Goal: Book appointment/travel/reservation

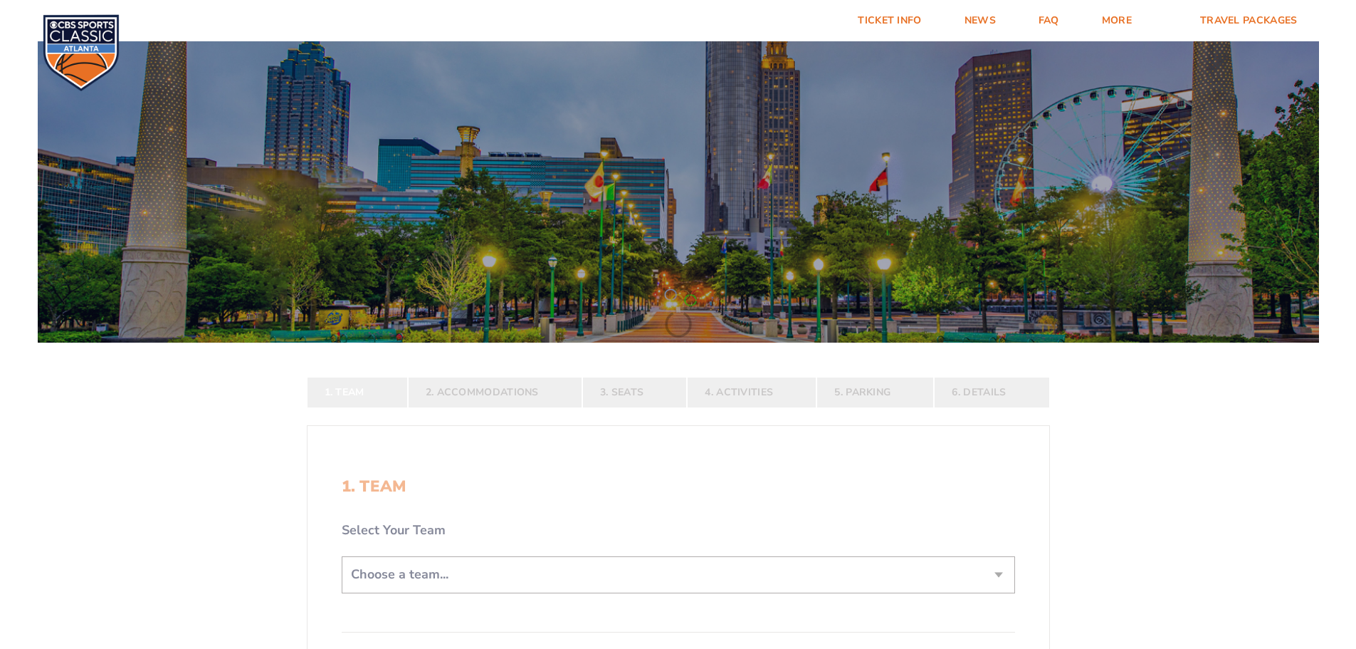
scroll to position [214, 0]
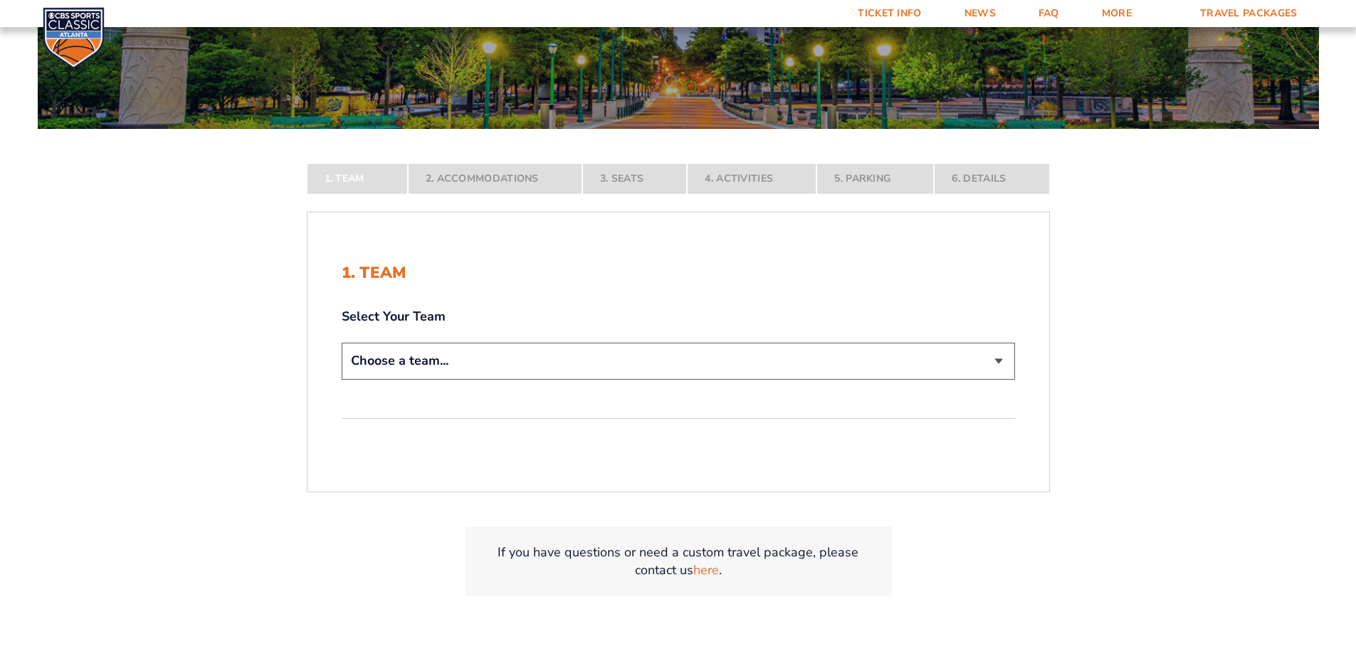
click at [522, 372] on select "Choose a team... [US_STATE] Wildcats [US_STATE] State Buckeyes [US_STATE] Tar H…" at bounding box center [679, 361] width 674 height 36
select select "12956"
click at [342, 379] on select "Choose a team... [US_STATE] Wildcats [US_STATE] State Buckeyes [US_STATE] Tar H…" at bounding box center [679, 361] width 674 height 36
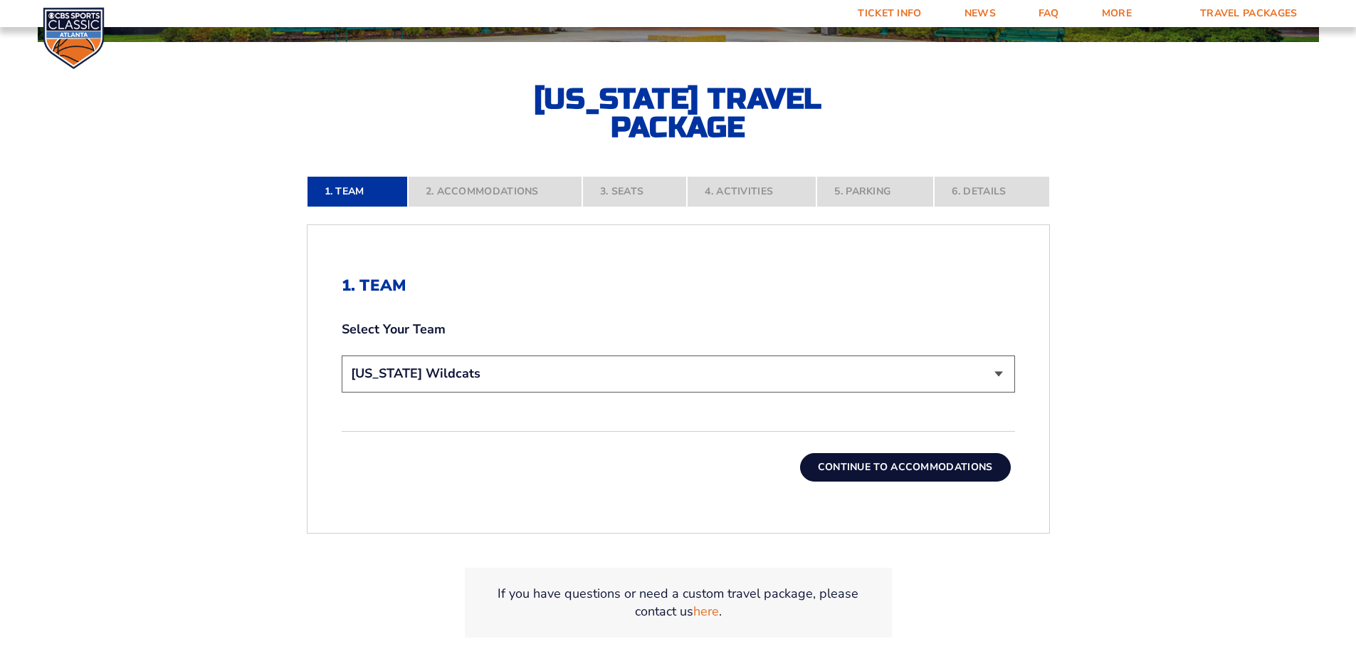
scroll to position [356, 0]
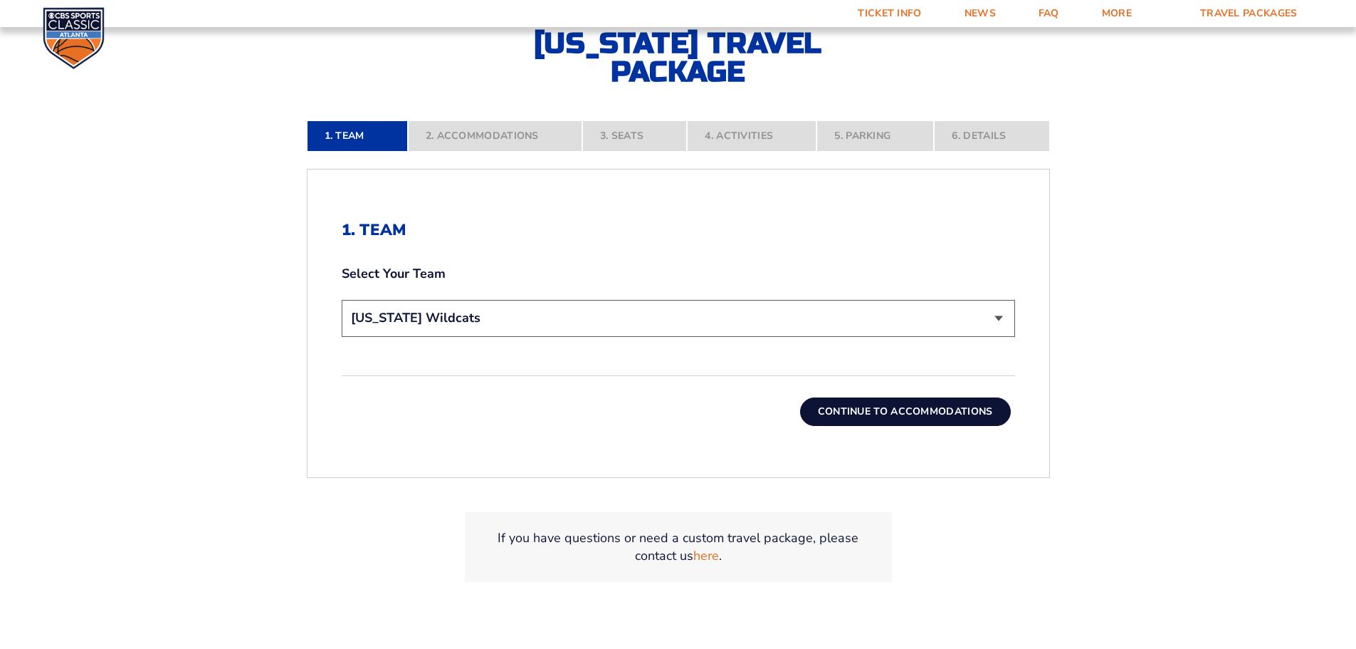
click at [444, 323] on select "Choose a team... [US_STATE] Wildcats [US_STATE] State Buckeyes [US_STATE] Tar H…" at bounding box center [679, 318] width 674 height 36
click at [229, 355] on form "[US_STATE] [US_STATE] Travel Package [US_STATE][GEOGRAPHIC_DATA] [US_STATE] Sta…" at bounding box center [678, 147] width 1356 height 1006
click at [876, 409] on button "Continue To Accommodations" at bounding box center [905, 411] width 211 height 28
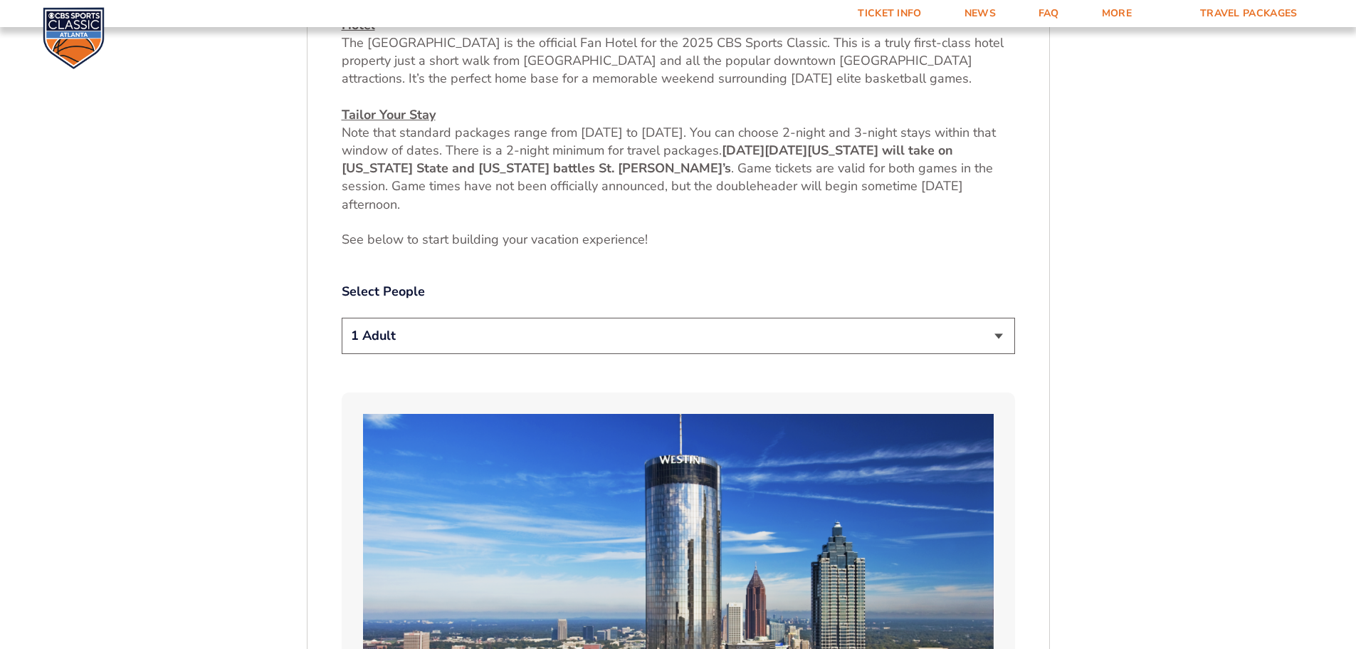
scroll to position [663, 0]
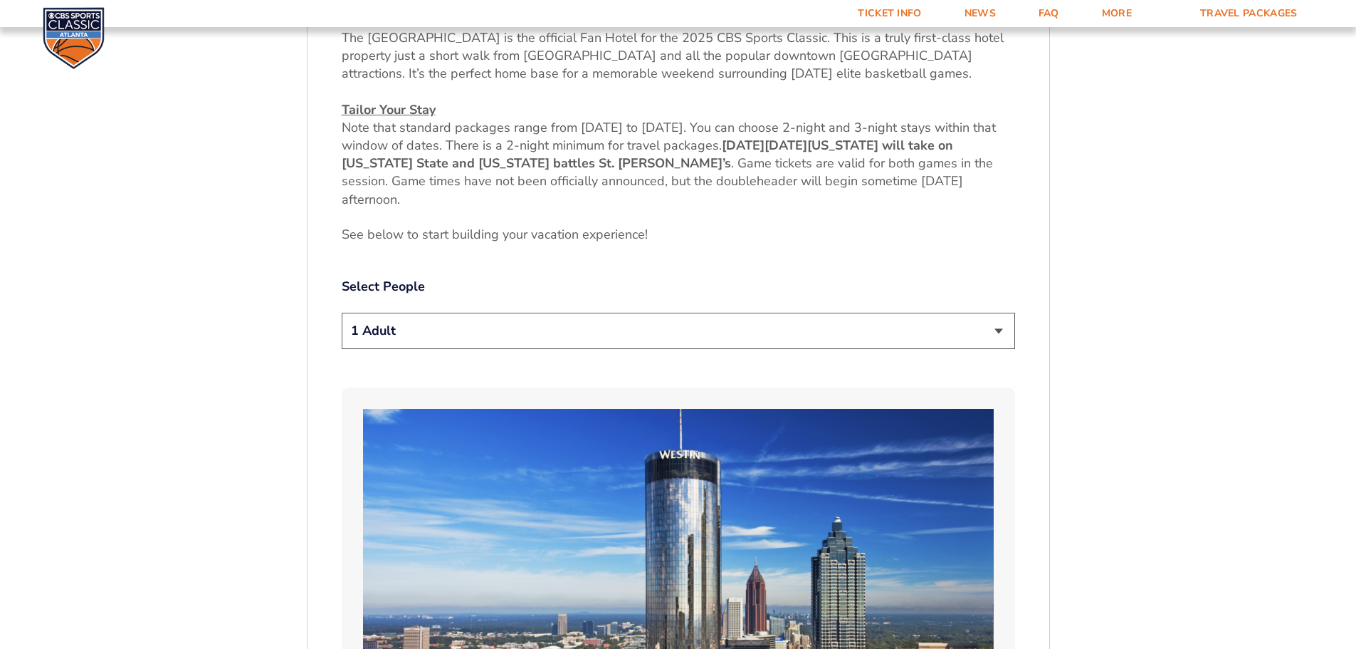
click at [844, 337] on select "1 Adult 2 Adults 3 Adults 4 Adults 2 Adults + 1 Child 2 Adults + 2 Children 2 A…" at bounding box center [679, 331] width 674 height 36
select select "2 Adults"
click at [342, 313] on select "1 Adult 2 Adults 3 Adults 4 Adults 2 Adults + 1 Child 2 Adults + 2 Children 2 A…" at bounding box center [679, 331] width 674 height 36
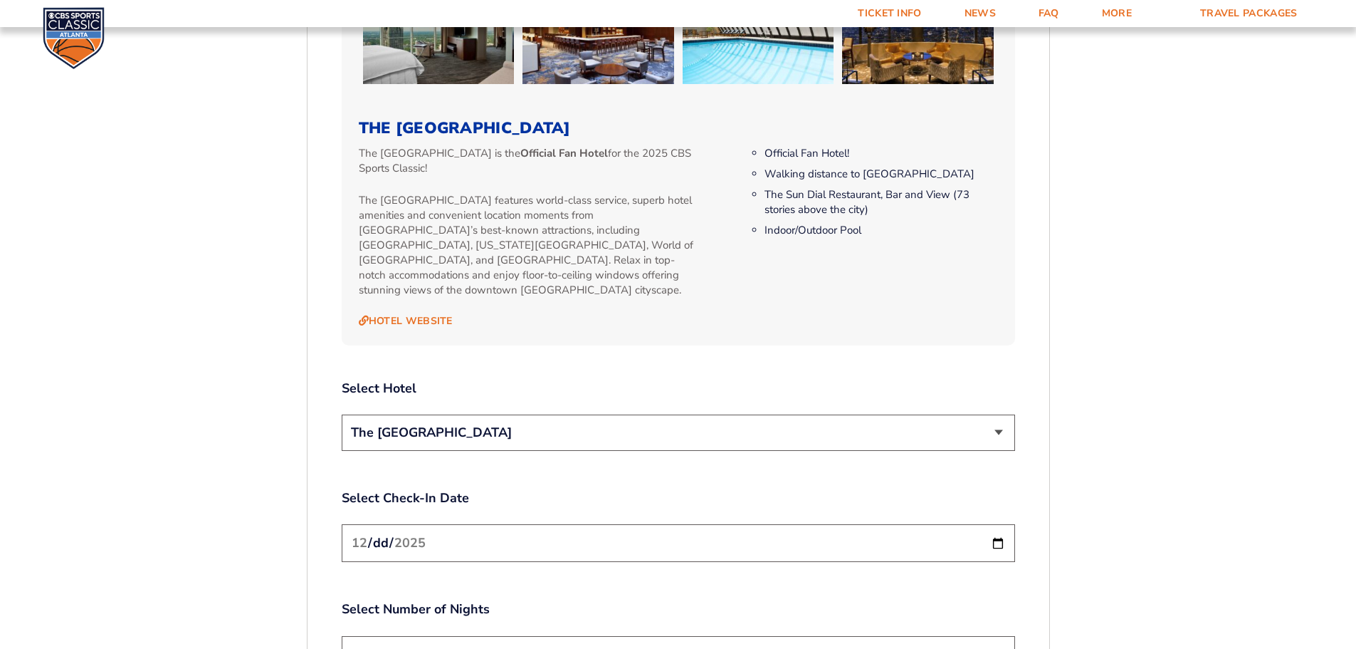
scroll to position [1589, 0]
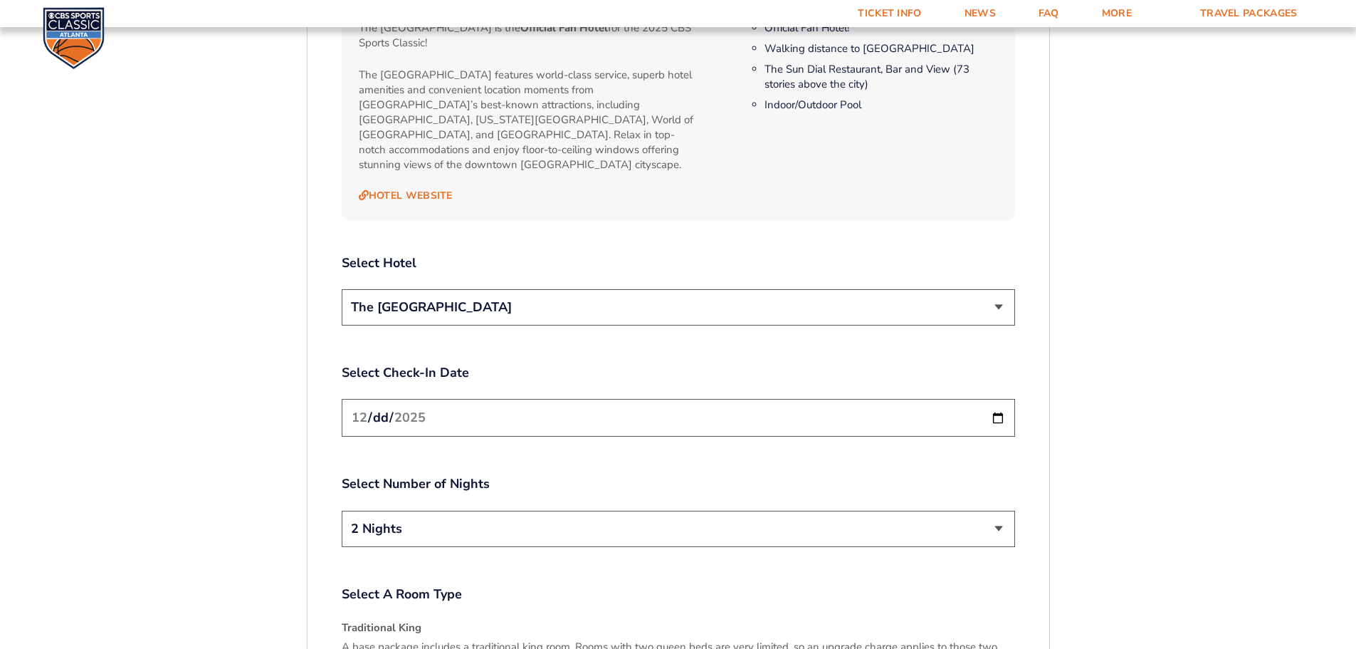
click at [953, 291] on select "The [GEOGRAPHIC_DATA]" at bounding box center [679, 307] width 674 height 36
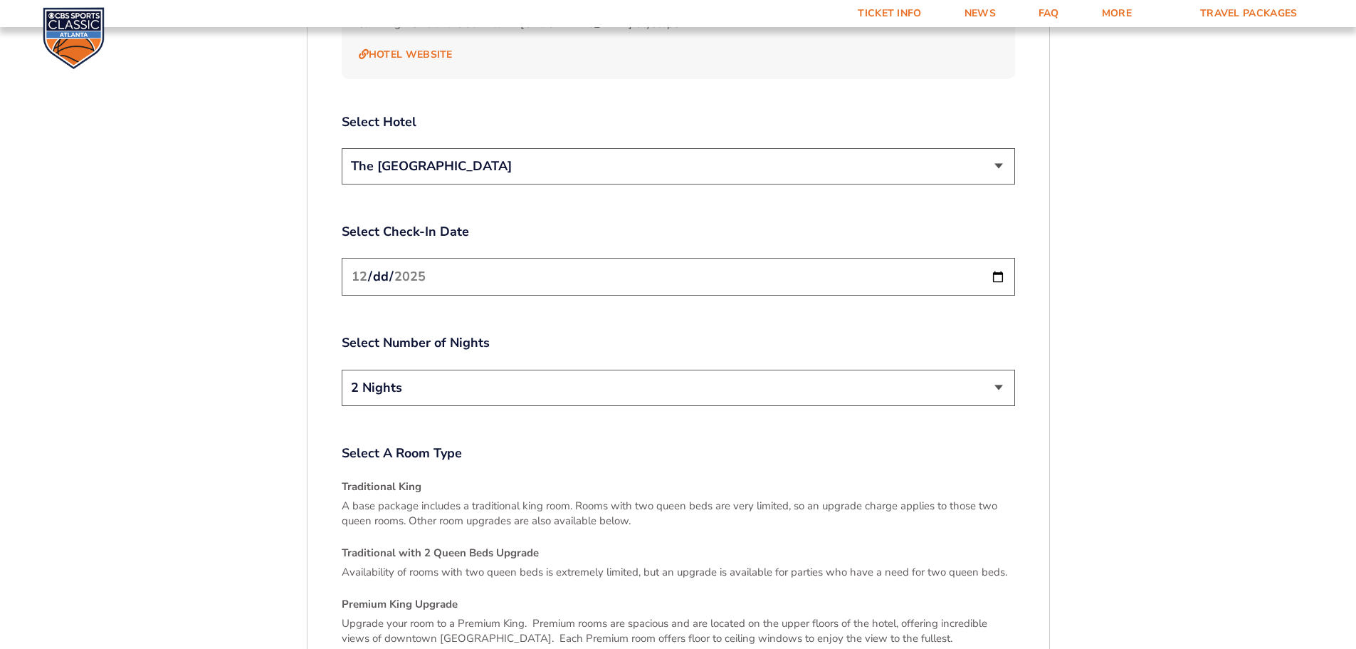
scroll to position [1731, 0]
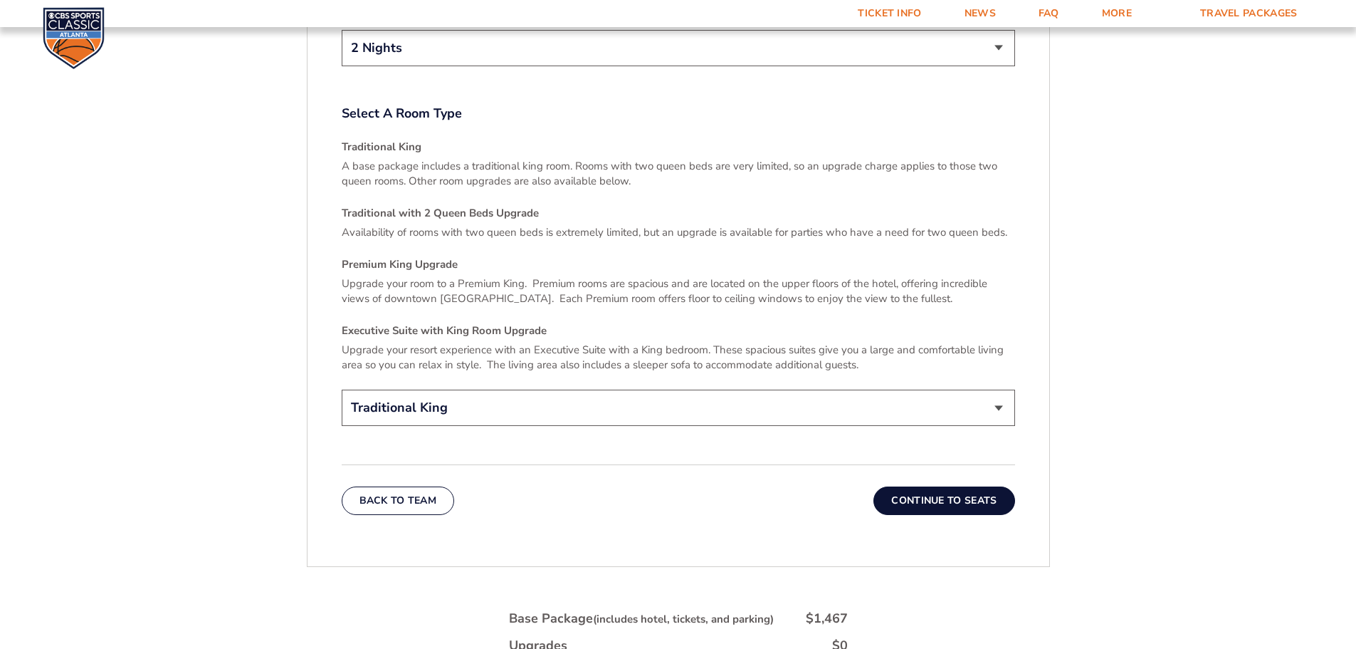
scroll to position [2087, 0]
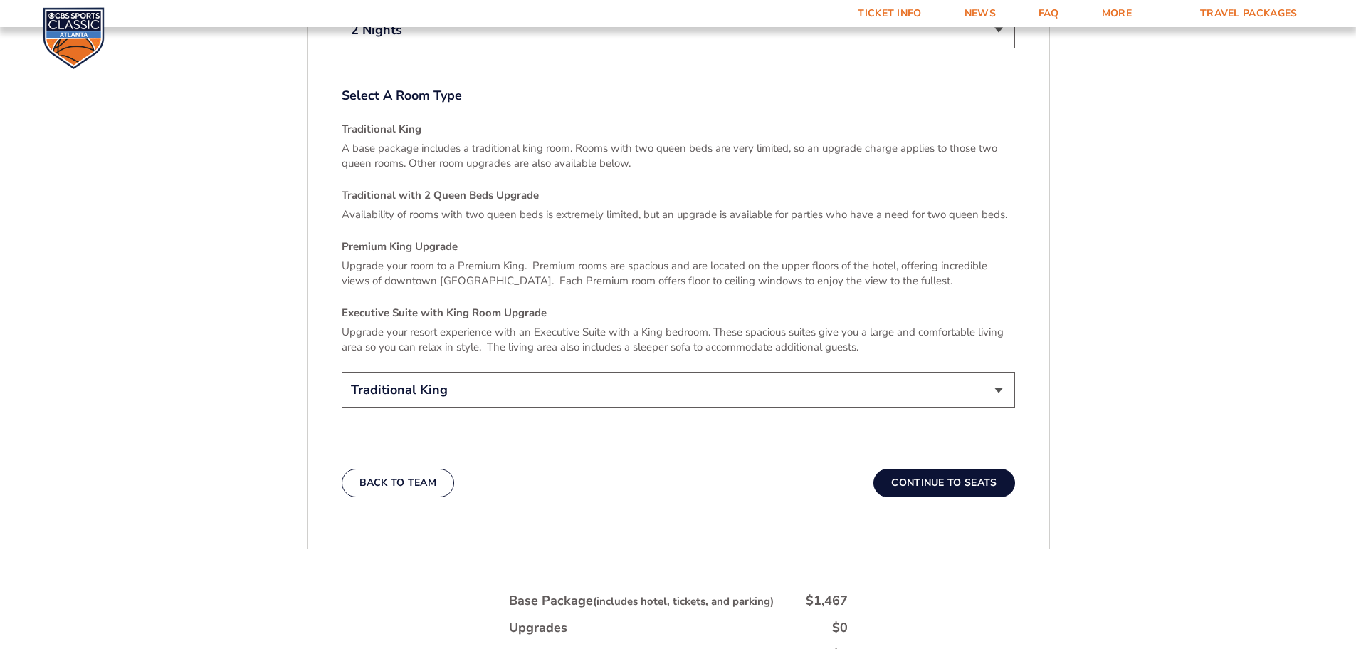
click at [939, 354] on div "Select A Room Type Traditional King A base package includes a traditional king …" at bounding box center [679, 249] width 674 height 325
click at [938, 372] on select "Traditional King Traditional with 2 Queen Beds Upgrade (+$45 per night) Premium…" at bounding box center [679, 390] width 674 height 36
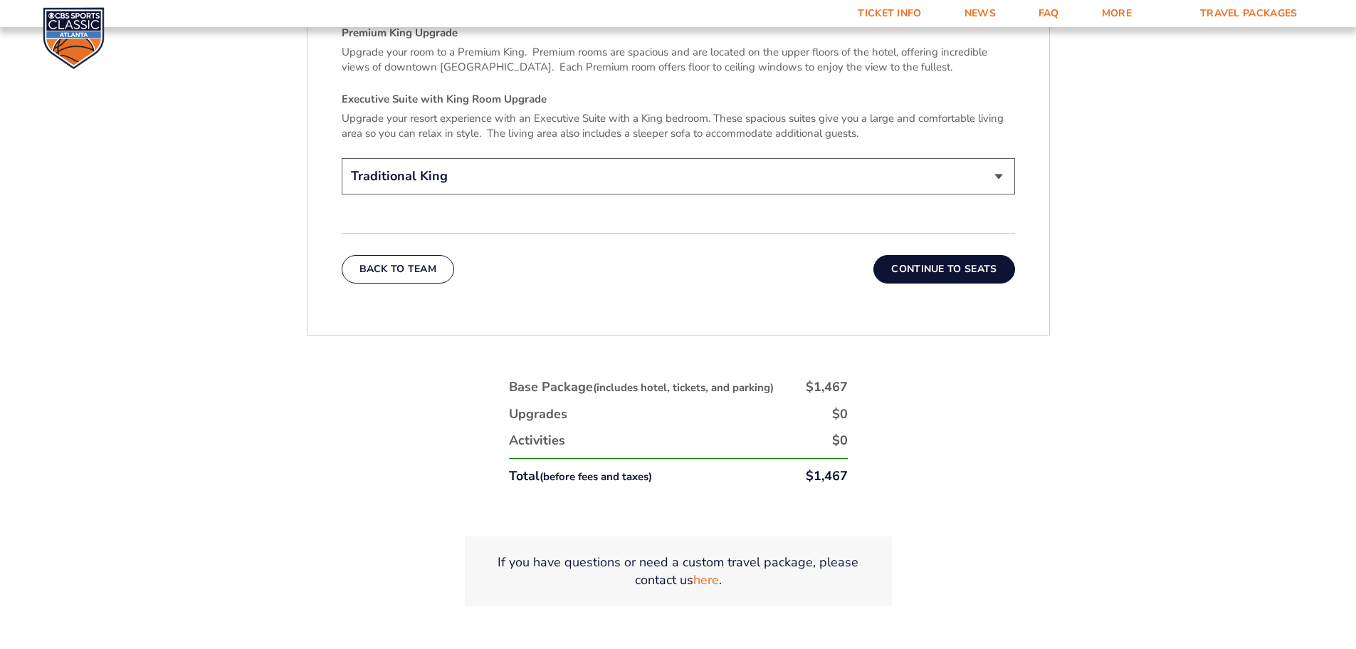
scroll to position [2229, 0]
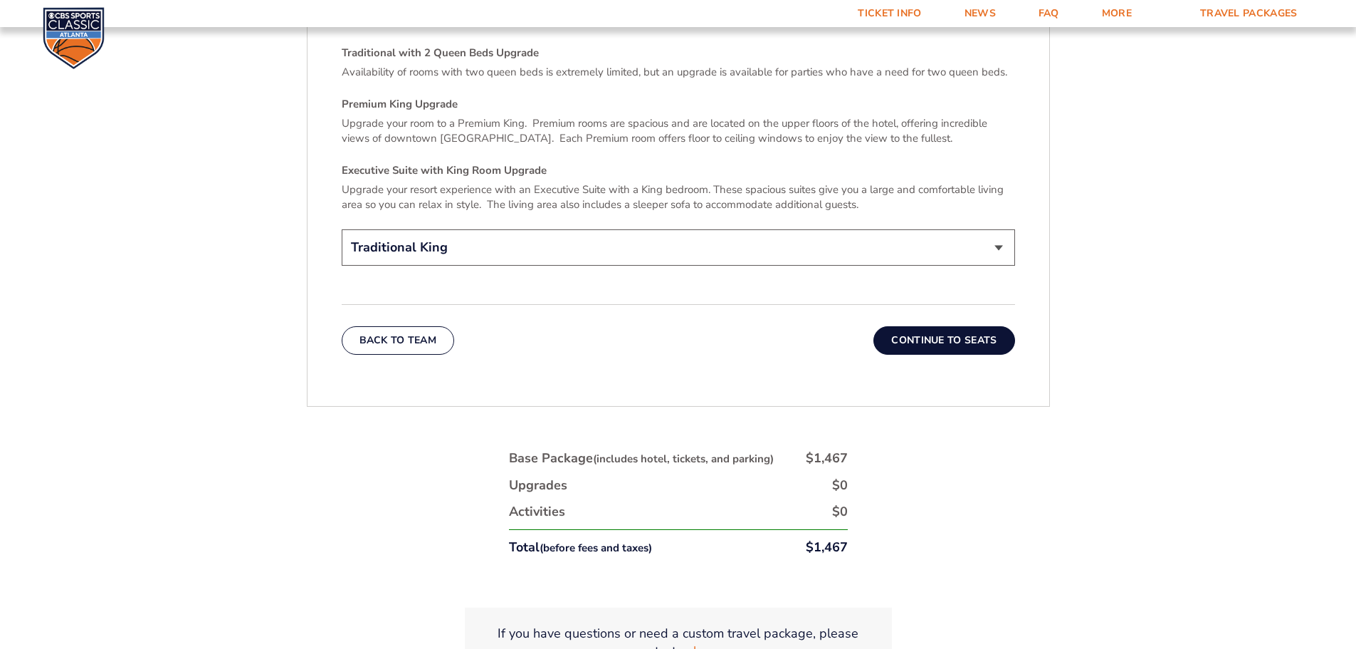
click at [921, 238] on select "Traditional King Traditional with 2 Queen Beds Upgrade (+$45 per night) Premium…" at bounding box center [679, 247] width 674 height 36
select select "Premium King Upgrade"
click at [342, 229] on select "Traditional King Traditional with 2 Queen Beds Upgrade (+$45 per night) Premium…" at bounding box center [679, 247] width 674 height 36
click at [975, 327] on button "Continue To Seats" at bounding box center [944, 340] width 141 height 28
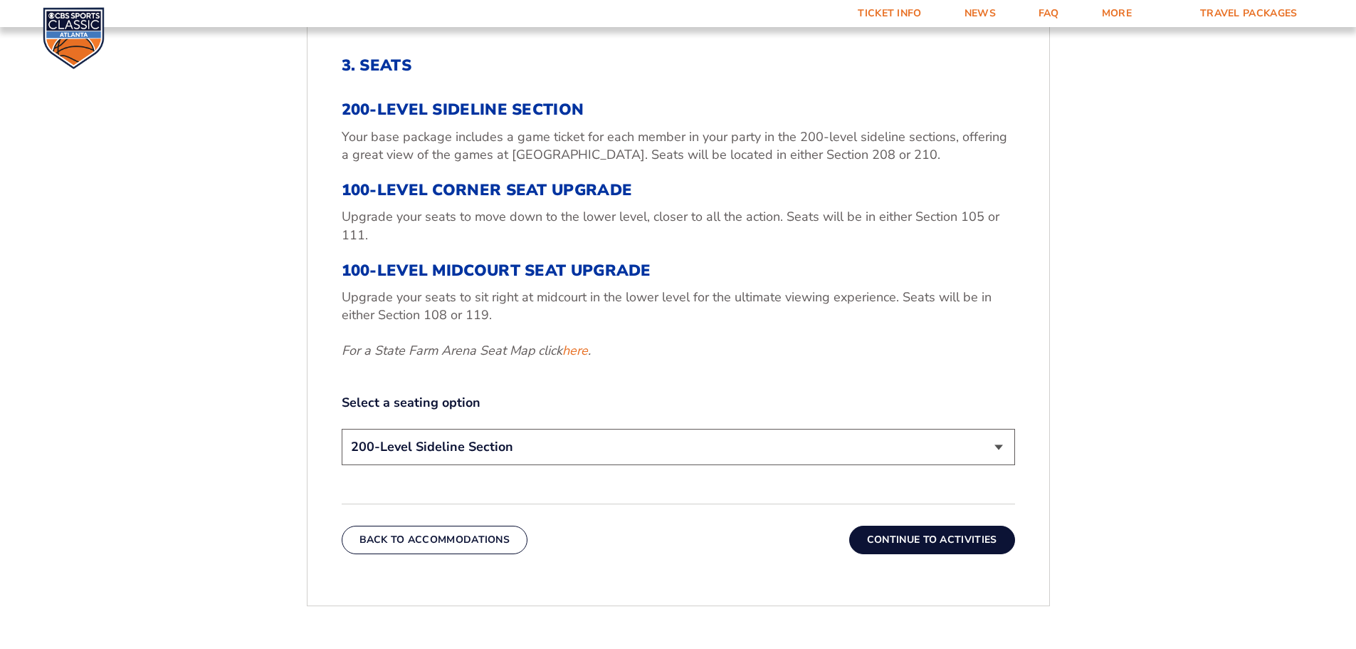
scroll to position [449, 0]
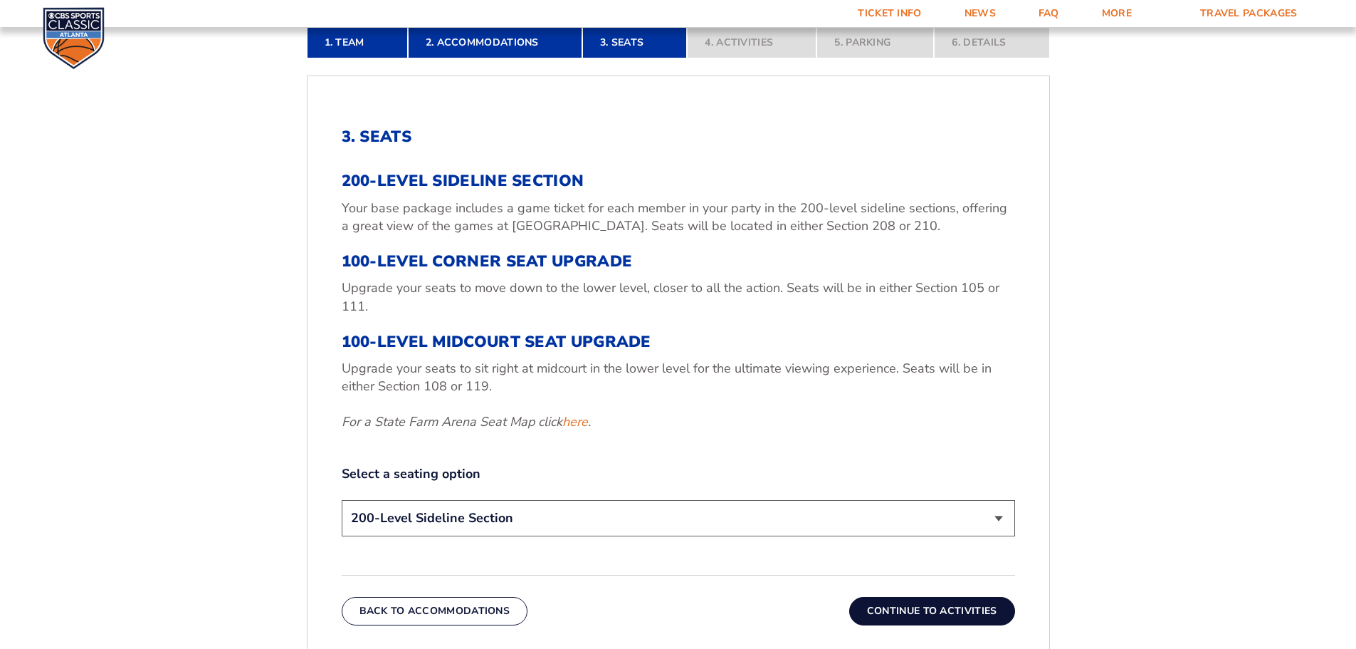
click at [704, 510] on select "200-Level Sideline Section 100-Level Corner Seat Upgrade (+$120 per person) 100…" at bounding box center [679, 518] width 674 height 36
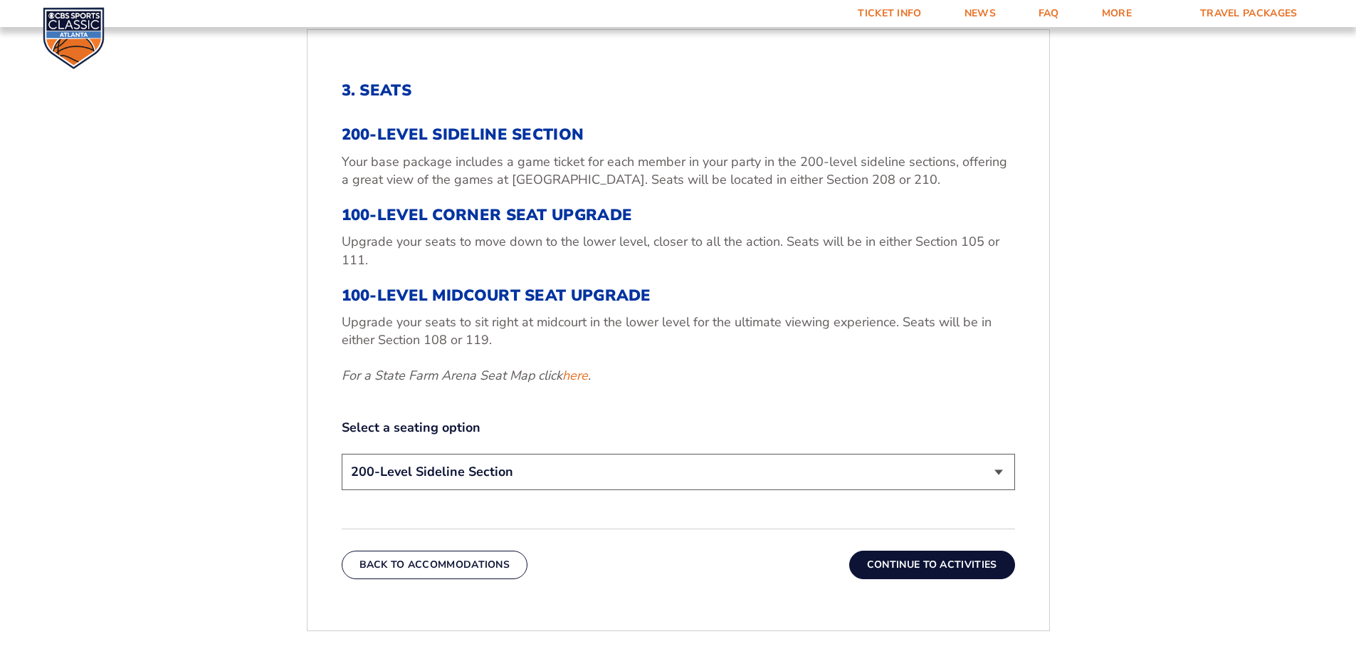
scroll to position [521, 0]
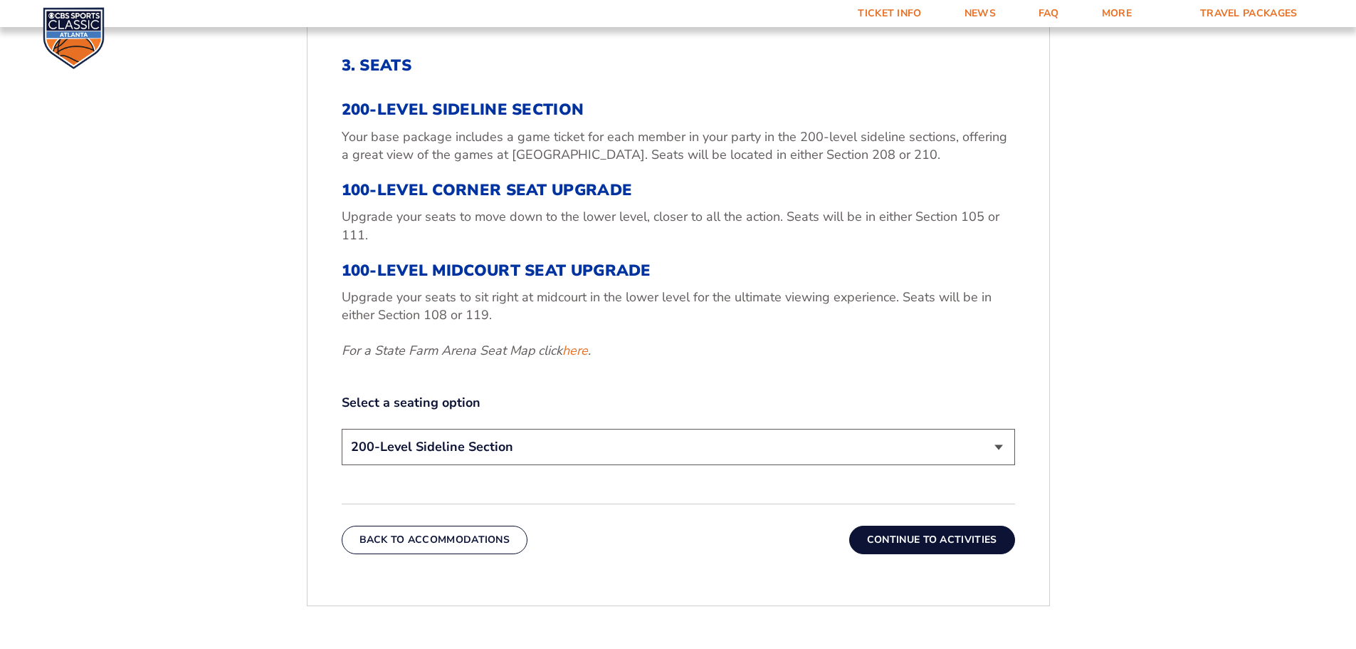
click at [689, 459] on select "200-Level Sideline Section 100-Level Corner Seat Upgrade (+$120 per person) 100…" at bounding box center [679, 447] width 674 height 36
select select "100-Level Corner Seat Upgrade"
click at [342, 429] on select "200-Level Sideline Section 100-Level Corner Seat Upgrade (+$120 per person) 100…" at bounding box center [679, 447] width 674 height 36
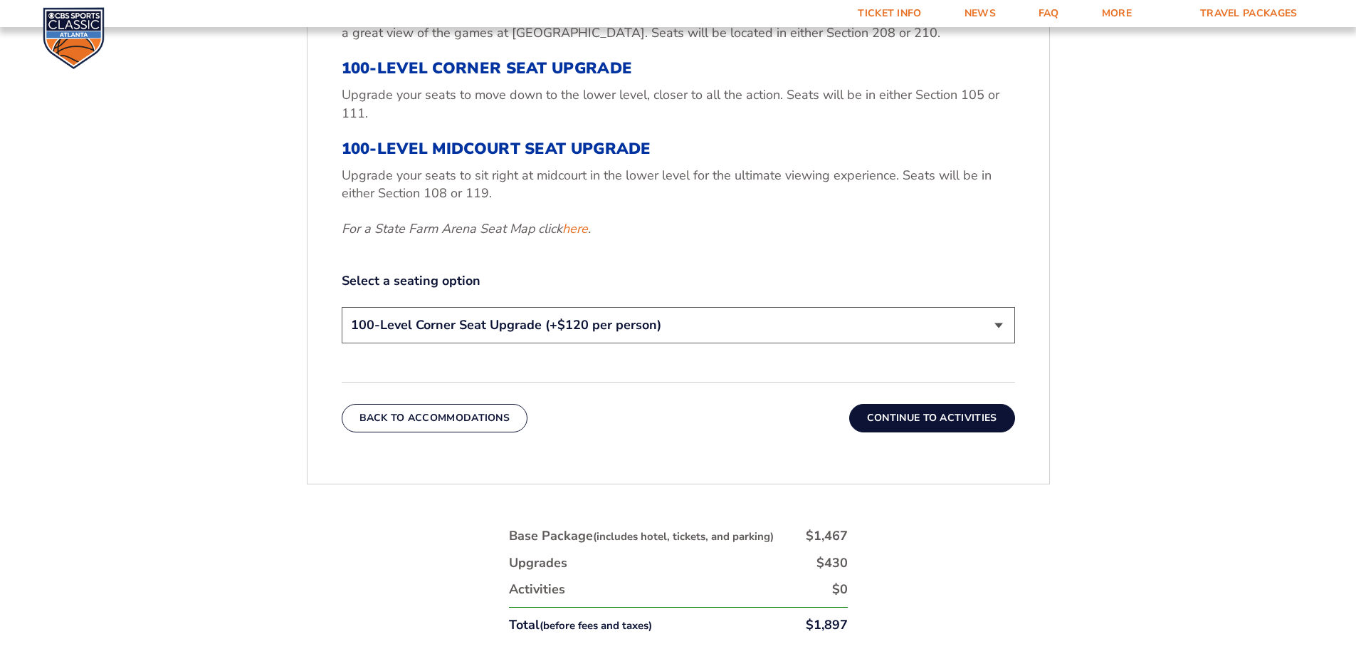
scroll to position [663, 0]
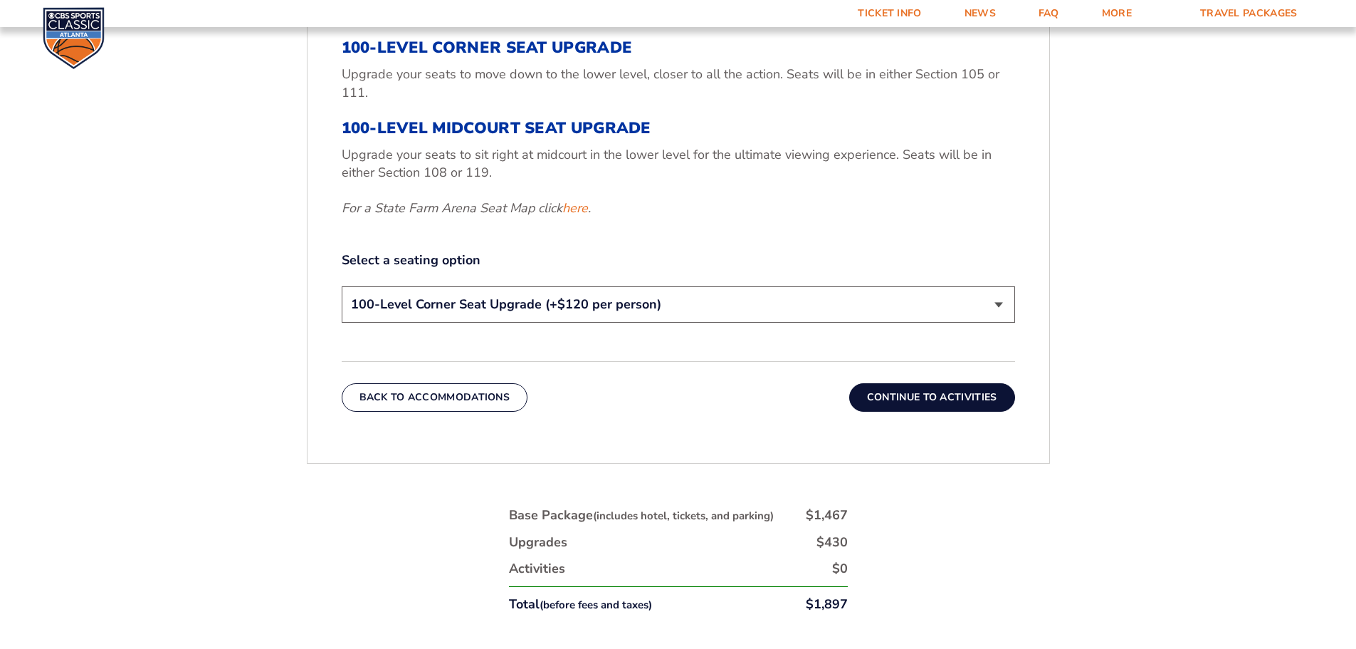
click at [926, 390] on button "Continue To Activities" at bounding box center [932, 397] width 166 height 28
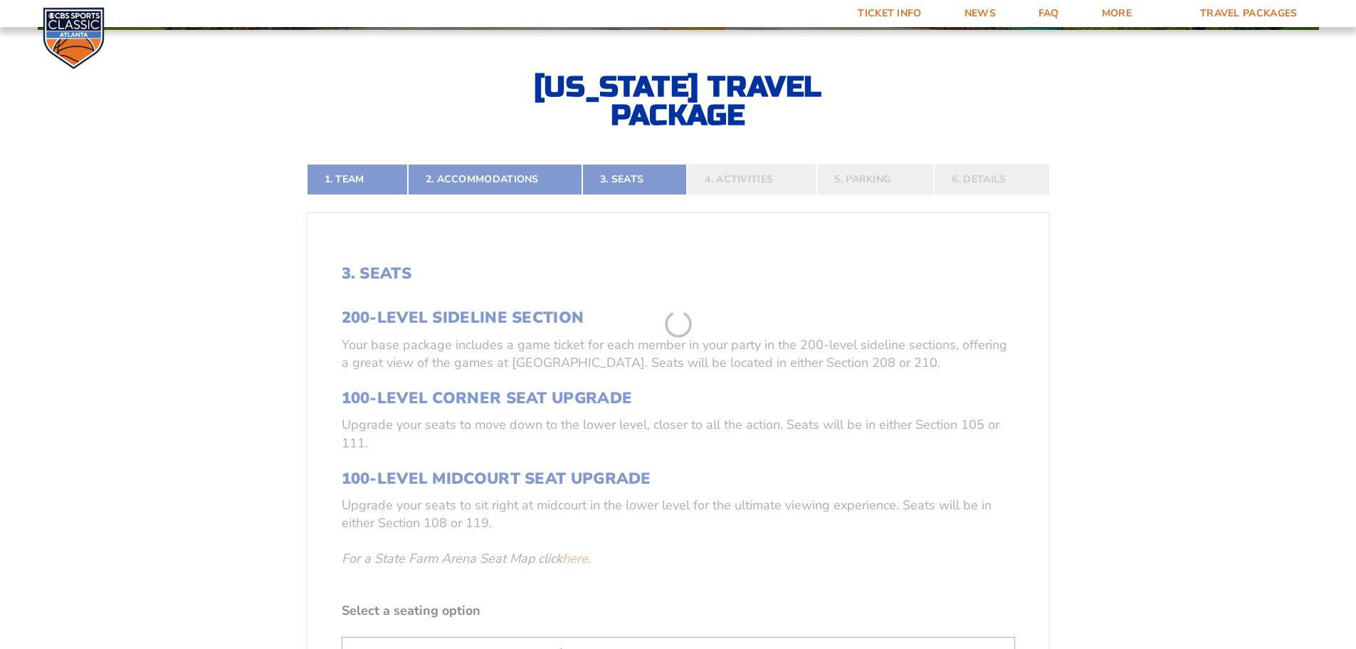
scroll to position [307, 0]
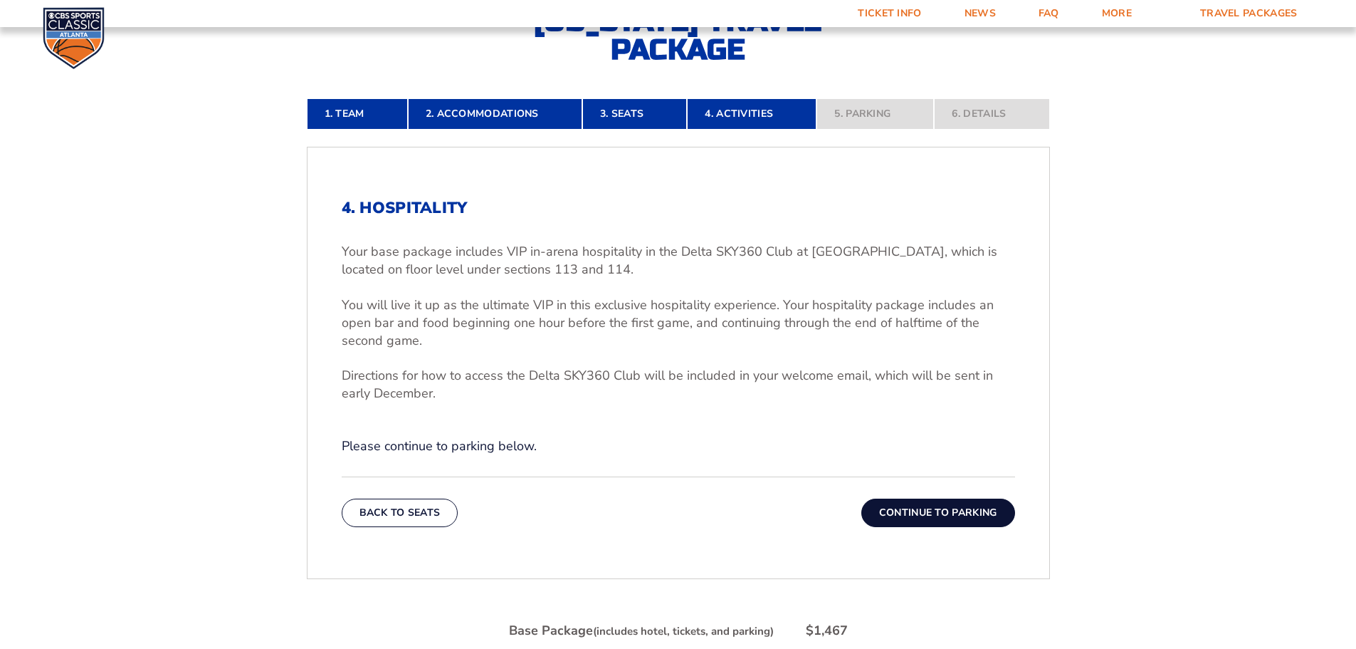
click at [957, 513] on button "Continue To Parking" at bounding box center [939, 512] width 154 height 28
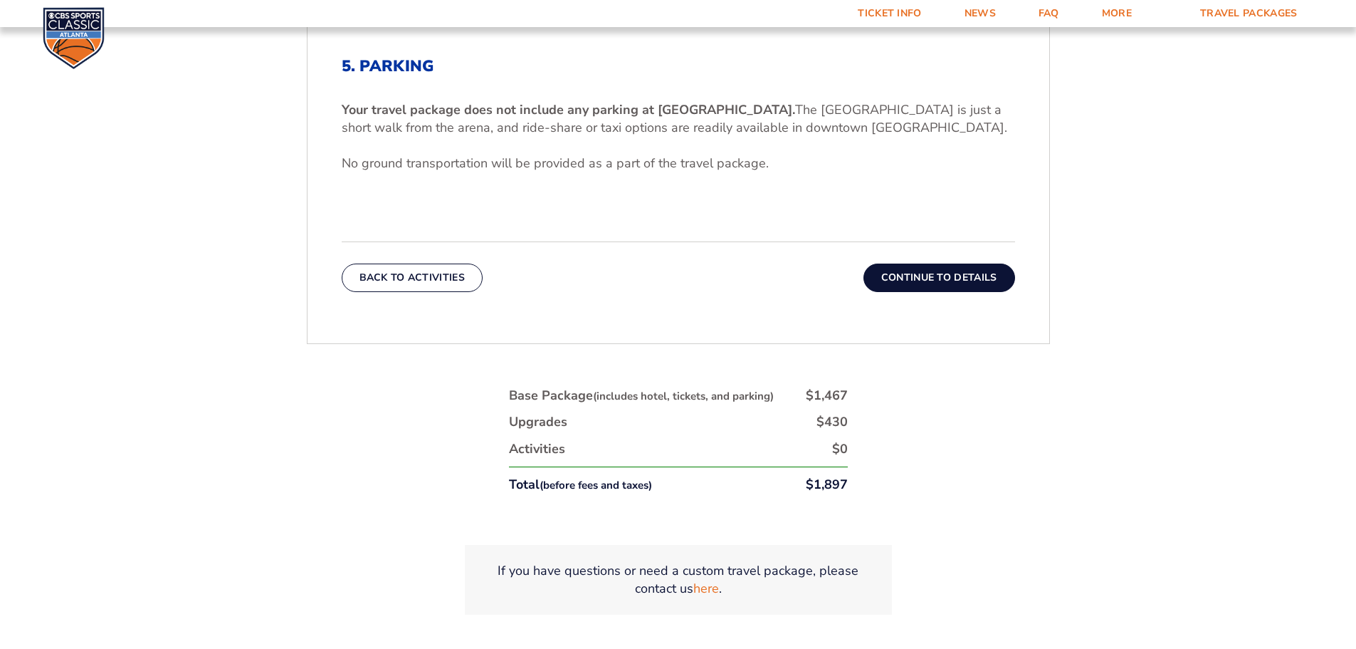
scroll to position [521, 0]
click at [943, 280] on button "Continue To Details" at bounding box center [940, 277] width 152 height 28
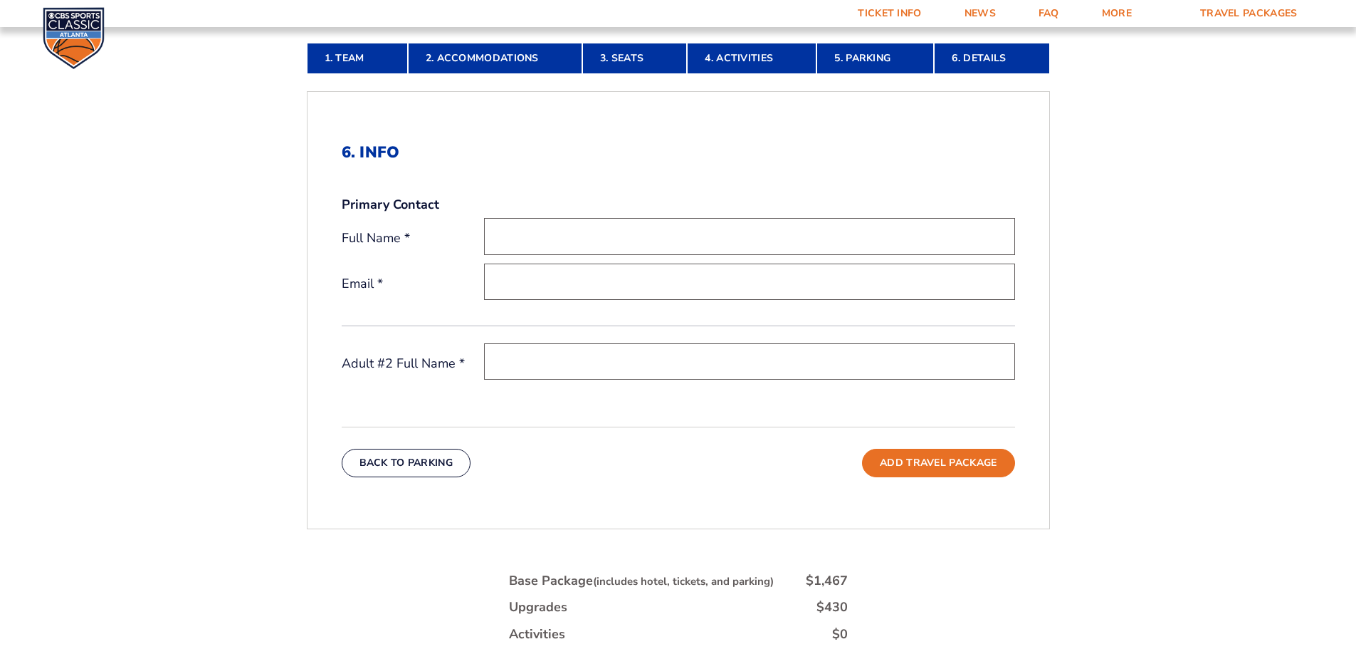
scroll to position [378, 0]
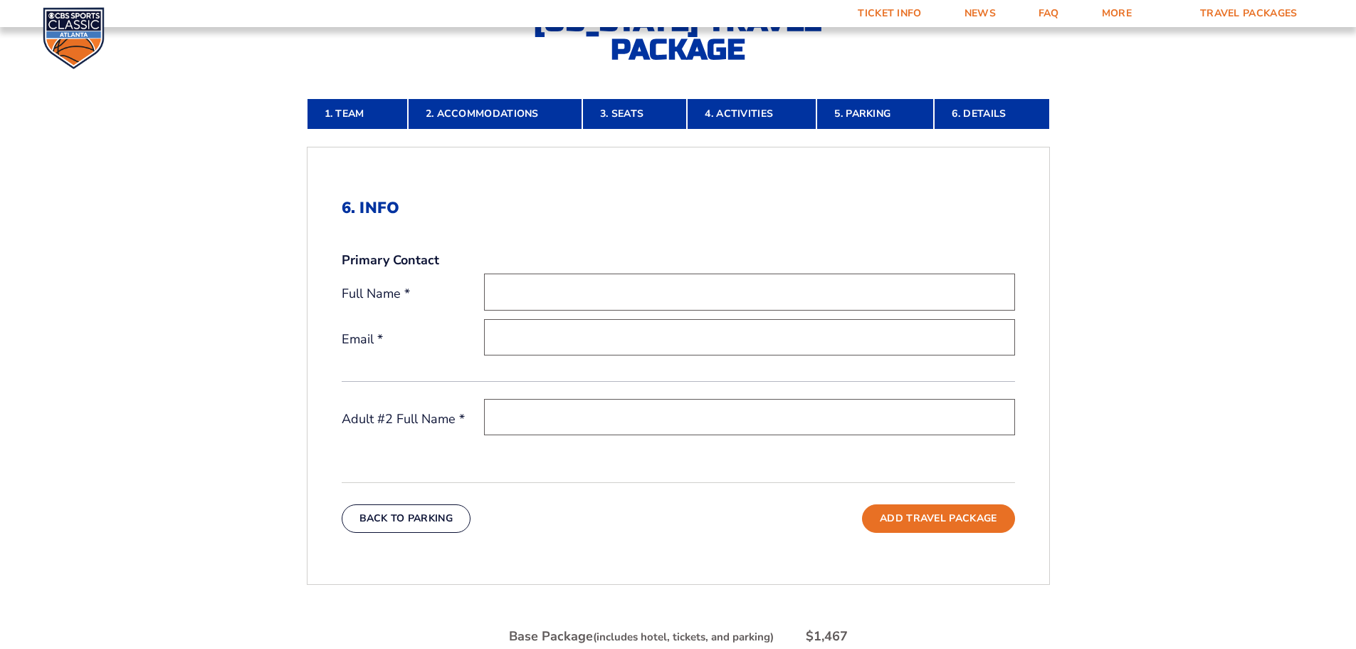
click at [598, 288] on input "text" at bounding box center [749, 291] width 531 height 36
type input "[PERSON_NAME]"
type input "[EMAIL_ADDRESS][DOMAIN_NAME]"
type input "[PERSON_NAME]"
click at [541, 288] on input "[PERSON_NAME]" at bounding box center [749, 291] width 531 height 36
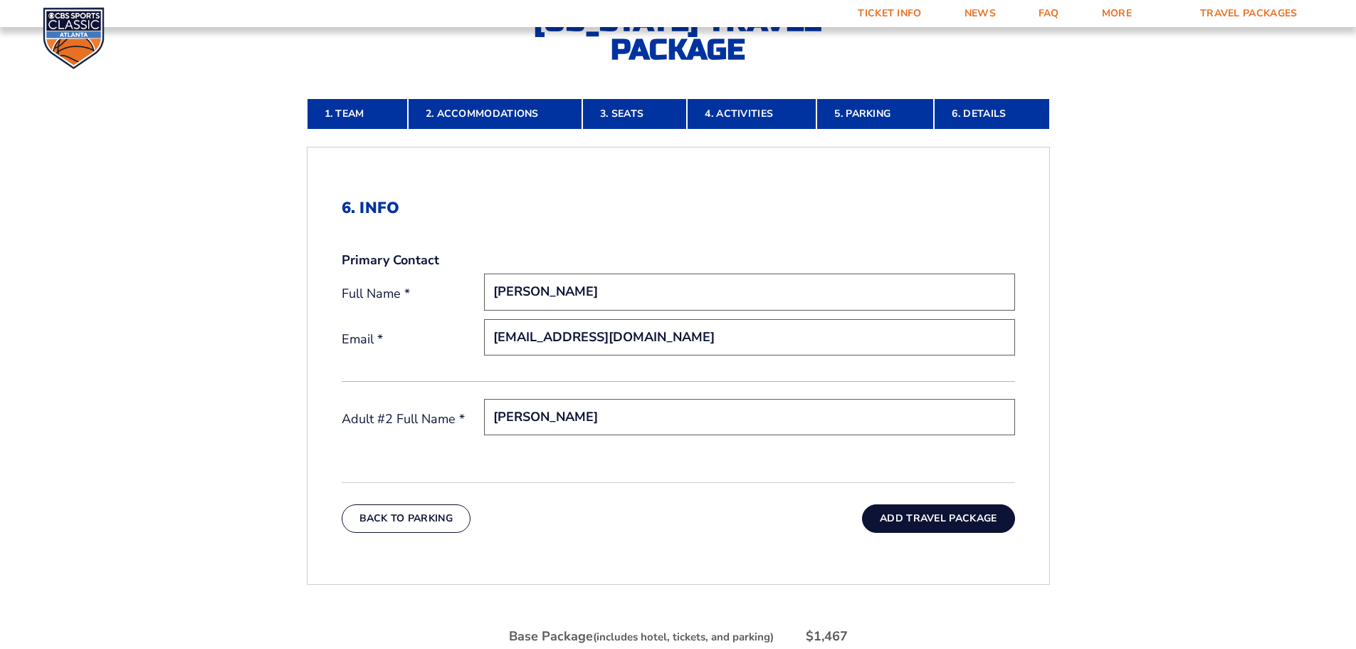
type input "[PERSON_NAME]"
click at [901, 518] on button "Add Travel Package" at bounding box center [938, 518] width 152 height 28
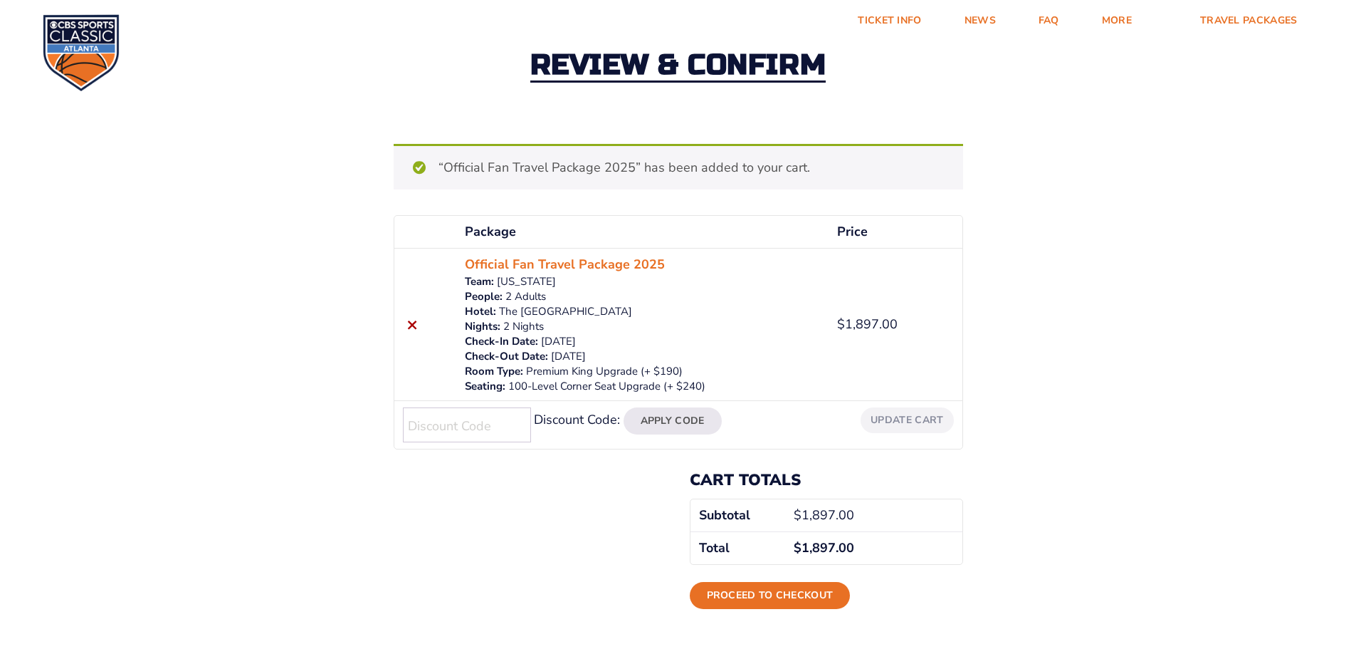
scroll to position [71, 0]
click at [793, 590] on link "Proceed to checkout" at bounding box center [770, 595] width 161 height 27
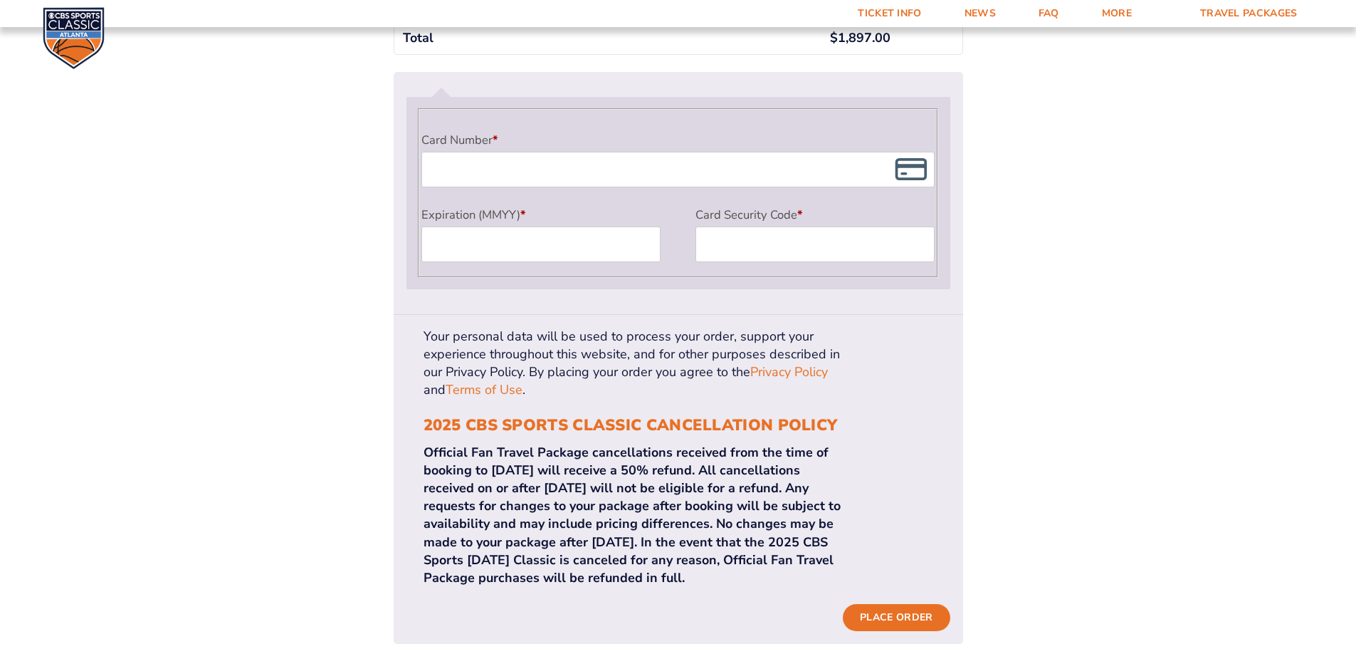
scroll to position [1424, 0]
